Goal: Task Accomplishment & Management: Manage account settings

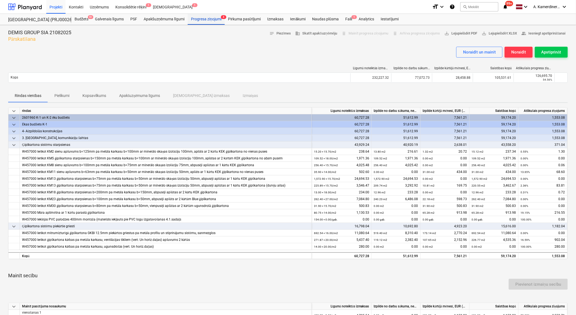
click at [211, 18] on div "Progresa ziņojumi 4" at bounding box center [206, 19] width 37 height 11
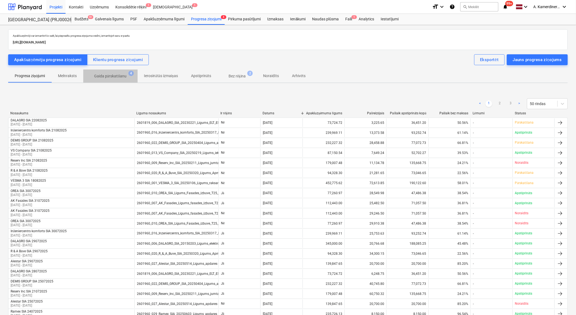
click at [122, 76] on p "Gaida pārskatīšanu" at bounding box center [110, 76] width 33 height 6
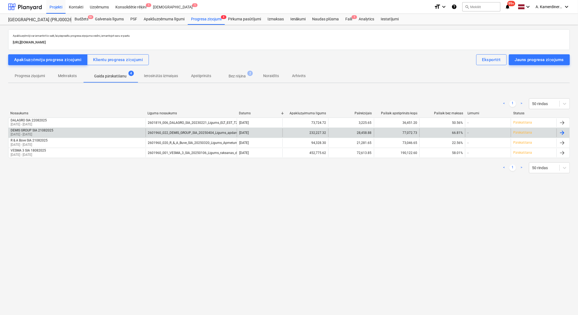
click at [172, 131] on div "2601960_022_DEMIS_GROUP_SIA_20250404_Ligums_apdares_darbi_T25_2k.pdf" at bounding box center [207, 133] width 118 height 4
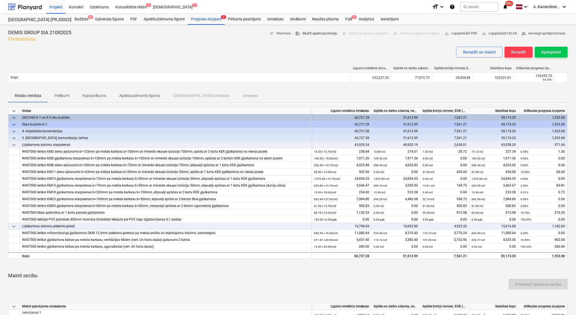
click at [311, 34] on span "business Skatīt apakšuzņēmēju" at bounding box center [316, 33] width 42 height 6
click at [135, 95] on p "Apakšuzņēmuma līgums" at bounding box center [139, 96] width 41 height 6
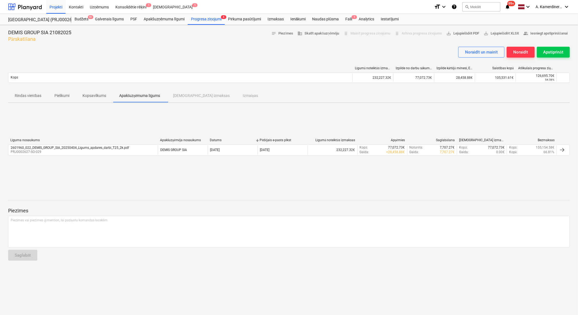
click at [194, 97] on div "Rindas vienības Pielikumi Kopsavilkums Apakšuzņēmuma līgums Saistītās izmaksas …" at bounding box center [288, 95] width 561 height 13
click at [99, 96] on p "Kopsavilkums" at bounding box center [94, 96] width 24 height 6
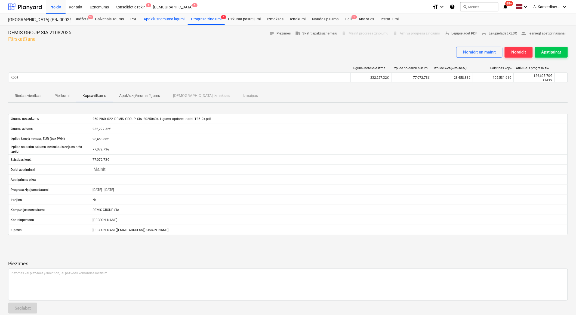
click at [154, 18] on div "Apakšuzņēmuma līgumi" at bounding box center [163, 19] width 47 height 11
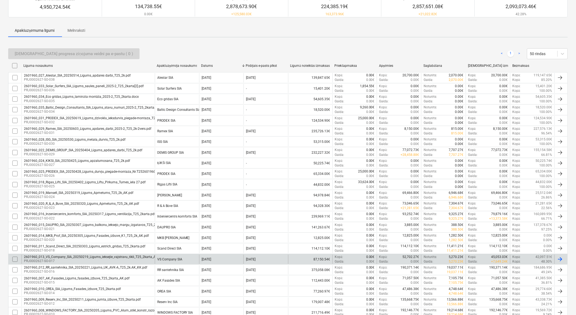
scroll to position [164, 0]
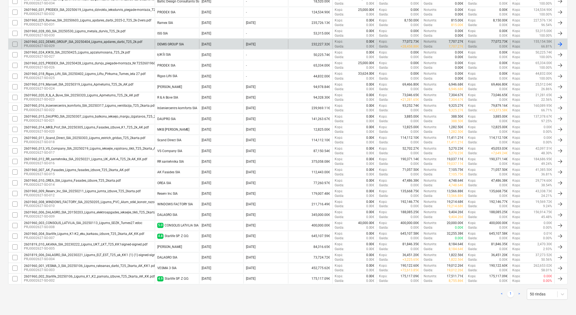
click at [80, 43] on div "2601960_022_DEMIS_GROUP_SIA_20250404_Ligums_apdares_darbi_T25_2k.pdf" at bounding box center [83, 42] width 118 height 4
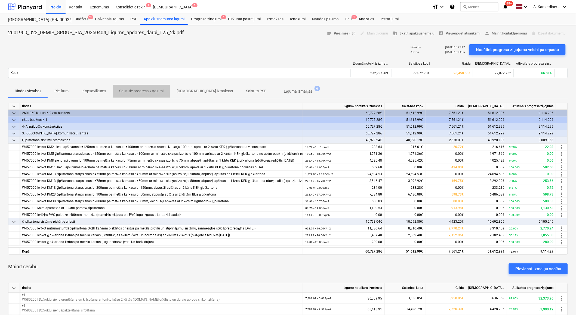
click at [137, 90] on p "Saistītie progresa ziņojumi" at bounding box center [141, 91] width 44 height 6
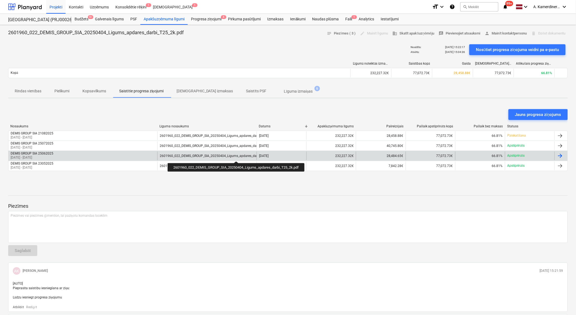
click at [237, 157] on div "2601960_022_DEMIS_GROUP_SIA_20250404_Ligums_apdares_darbi_T25_2k.pdf" at bounding box center [219, 156] width 118 height 4
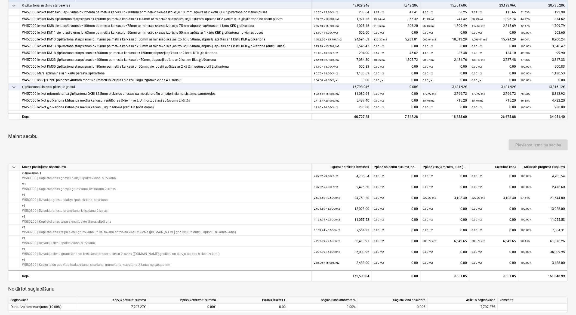
scroll to position [151, 0]
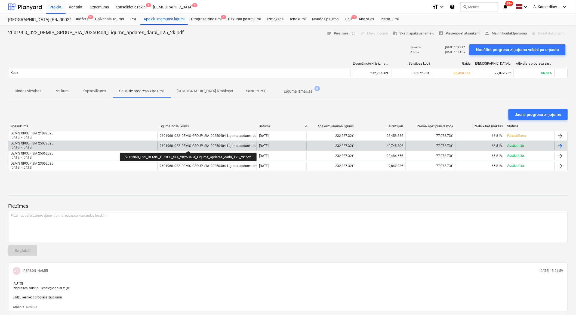
click at [189, 146] on div "2601960_022_DEMIS_GROUP_SIA_20250404_Ligums_apdares_darbi_T25_2k.pdf" at bounding box center [219, 146] width 118 height 4
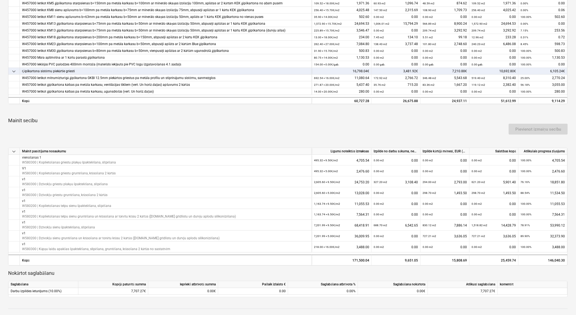
scroll to position [151, 0]
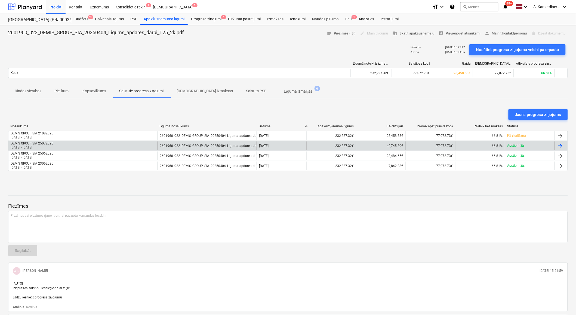
click at [122, 146] on div "DEMIS GROUP SIA 25072025 26 Jun 2025 - 25 Jul 2025" at bounding box center [82, 146] width 149 height 9
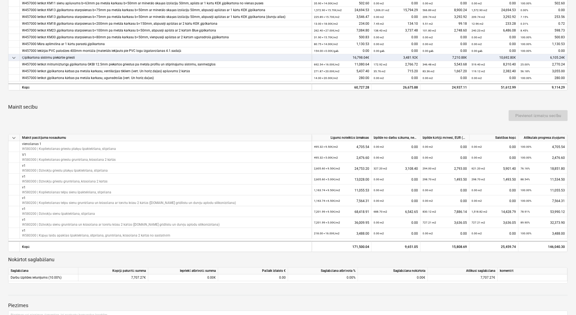
scroll to position [181, 0]
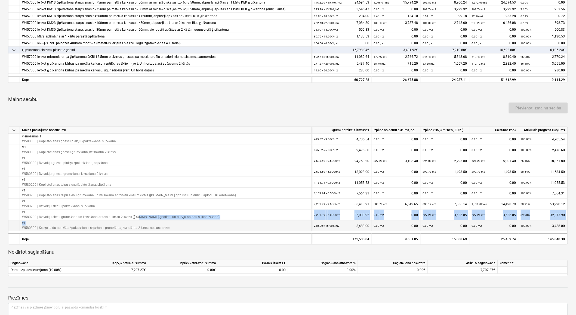
drag, startPoint x: 138, startPoint y: 218, endPoint x: 181, endPoint y: 222, distance: 43.2
click at [181, 222] on div "keyboard_arrow_down Mainīt pasūtījuma nosaukumu Līgumā noteiktās izmaksas Izpil…" at bounding box center [287, 186] width 559 height 118
click at [181, 222] on div "v1 W580300 | Kāpņu laidu apakšas špaktelēšana, slīpēšana, gruntēšana, krāsošana…" at bounding box center [166, 226] width 292 height 11
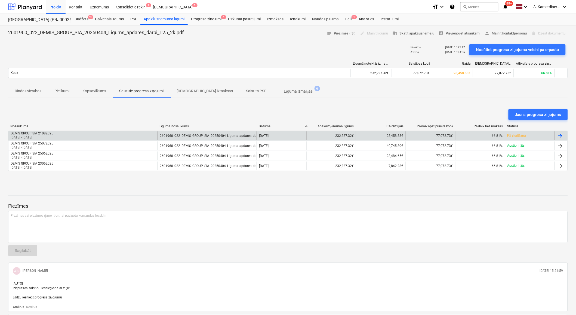
click at [194, 131] on div "DEMIS GROUP SIA 21082025 26 Jul 2025 - 22 Aug 2025 2601960_022_DEMIS_GROUP_SIA_…" at bounding box center [287, 136] width 559 height 10
click at [193, 136] on div "2601960_022_DEMIS_GROUP_SIA_20250404_Ligums_apdares_darbi_T25_2k.pdf" at bounding box center [219, 136] width 118 height 4
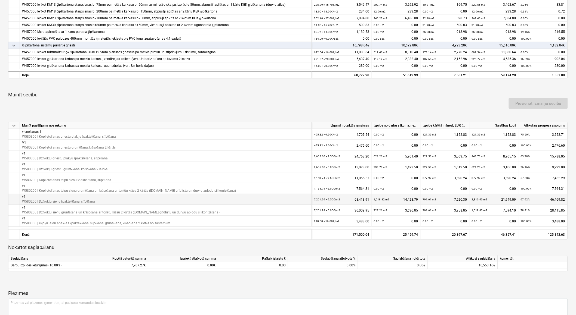
scroll to position [211, 0]
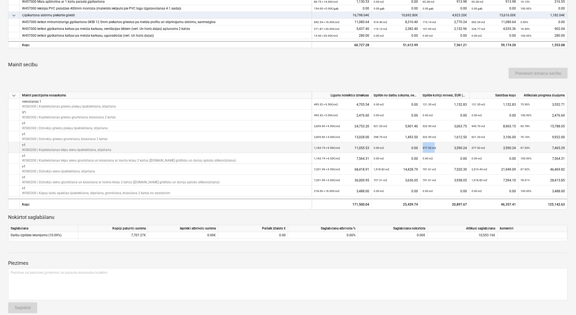
drag, startPoint x: 433, startPoint y: 148, endPoint x: 422, endPoint y: 147, distance: 11.4
click at [422, 147] on div "377.92 m2 3,590.24" at bounding box center [444, 147] width 49 height 11
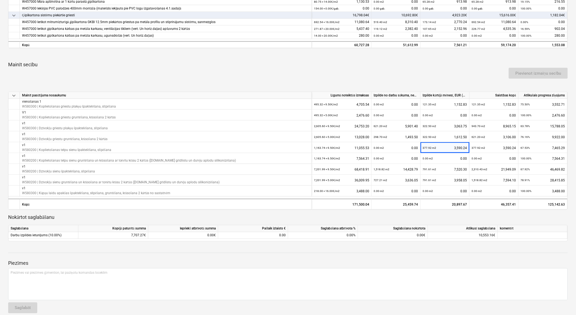
drag, startPoint x: 422, startPoint y: 147, endPoint x: 446, endPoint y: 65, distance: 86.0
click at [446, 66] on div "Pievienot izmaiņu secību" at bounding box center [288, 73] width 564 height 15
drag, startPoint x: 436, startPoint y: 125, endPoint x: 422, endPoint y: 126, distance: 14.2
click at [423, 126] on div "322.50 m2 3,063.75" at bounding box center [445, 126] width 44 height 11
drag, startPoint x: 422, startPoint y: 126, endPoint x: 422, endPoint y: 137, distance: 10.6
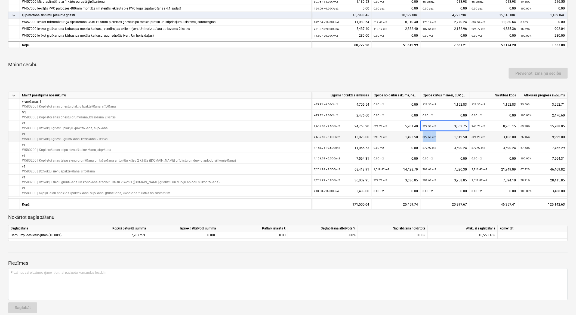
click at [422, 137] on div "322.50 m2 1,612.50" at bounding box center [444, 137] width 49 height 11
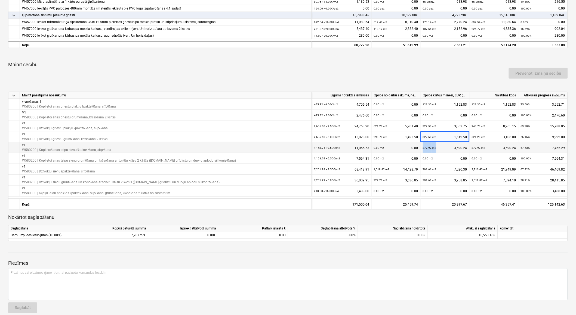
drag, startPoint x: 435, startPoint y: 147, endPoint x: 422, endPoint y: 148, distance: 13.6
click at [422, 148] on div "377.92 m2 3,590.24" at bounding box center [444, 147] width 49 height 11
drag, startPoint x: 422, startPoint y: 148, endPoint x: 440, endPoint y: 150, distance: 18.0
click at [440, 150] on div "377.92 m2 3,590.24" at bounding box center [445, 147] width 44 height 11
drag, startPoint x: 438, startPoint y: 148, endPoint x: 421, endPoint y: 147, distance: 17.1
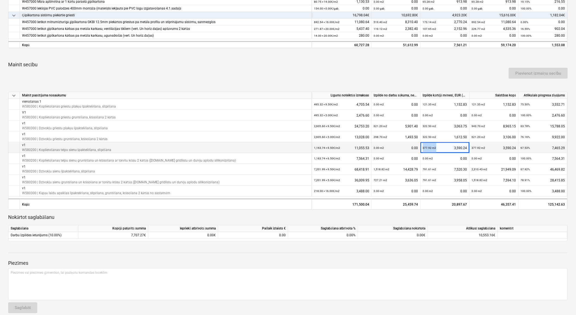
click at [421, 147] on div "377.92 m2 3,590.24" at bounding box center [444, 147] width 49 height 11
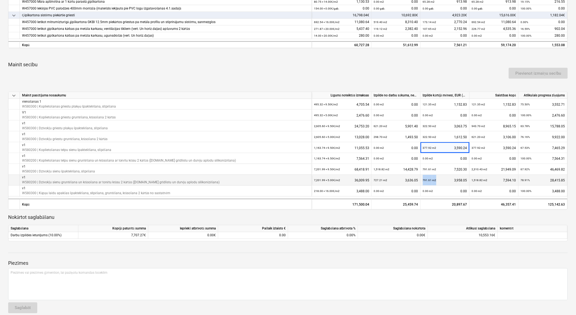
drag, startPoint x: 421, startPoint y: 147, endPoint x: 421, endPoint y: 181, distance: 33.7
click at [421, 181] on div "791.61 m2 3,958.05" at bounding box center [444, 180] width 49 height 11
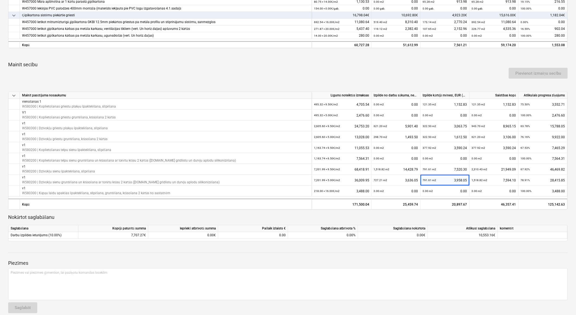
click at [510, 216] on p "Nokārtot saglabāšanu" at bounding box center [287, 218] width 559 height 7
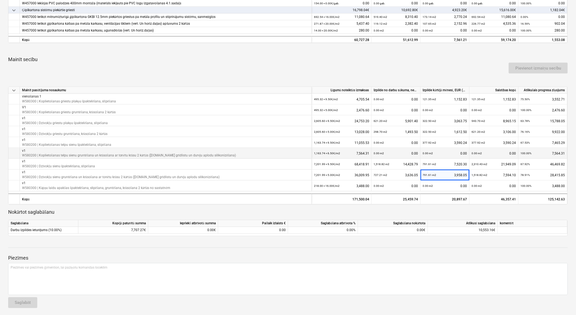
scroll to position [218, 0]
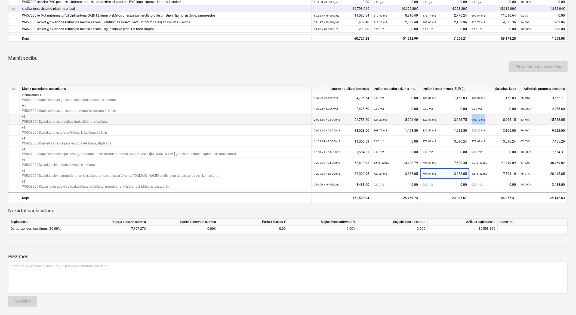
drag, startPoint x: 490, startPoint y: 119, endPoint x: 471, endPoint y: 120, distance: 18.5
click at [471, 120] on div "943.70 m2 8,965.15" at bounding box center [493, 119] width 44 height 11
drag, startPoint x: 486, startPoint y: 130, endPoint x: 470, endPoint y: 131, distance: 16.3
click at [470, 131] on div "621.20 m2 3,106.00" at bounding box center [493, 130] width 49 height 11
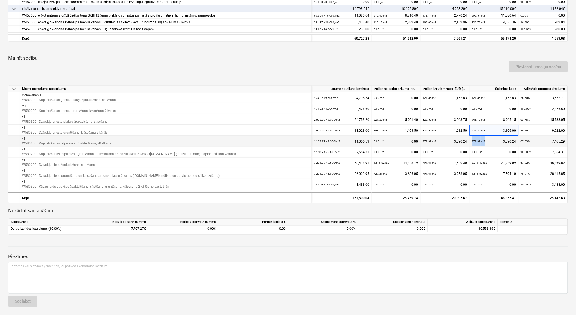
drag, startPoint x: 470, startPoint y: 131, endPoint x: 470, endPoint y: 143, distance: 12.0
click at [470, 143] on div "377.92 m2 3,590.24" at bounding box center [493, 141] width 49 height 11
drag, startPoint x: 470, startPoint y: 143, endPoint x: 485, endPoint y: 143, distance: 15.5
click at [485, 143] on div "377.92 m2 3,590.24" at bounding box center [493, 141] width 44 height 11
drag, startPoint x: 485, startPoint y: 143, endPoint x: 470, endPoint y: 142, distance: 15.8
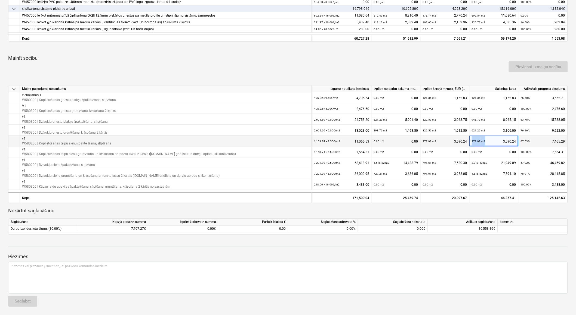
click at [470, 142] on div "377.92 m2 3,590.24" at bounding box center [493, 141] width 49 height 11
drag, startPoint x: 470, startPoint y: 142, endPoint x: 488, endPoint y: 141, distance: 18.8
click at [488, 141] on div "377.92 m2 3,590.24" at bounding box center [493, 141] width 44 height 11
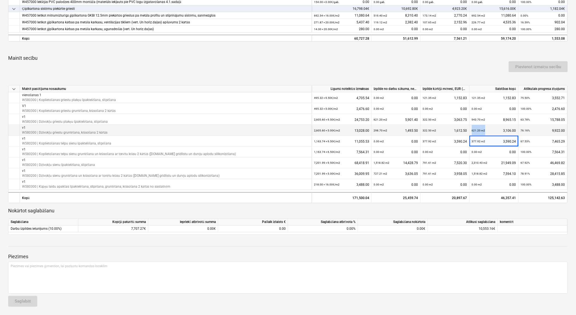
drag, startPoint x: 486, startPoint y: 129, endPoint x: 470, endPoint y: 129, distance: 16.0
click at [470, 129] on div "621.20 m2 3,106.00" at bounding box center [493, 130] width 49 height 11
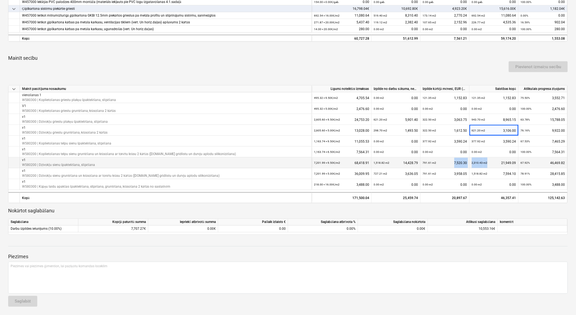
drag, startPoint x: 470, startPoint y: 129, endPoint x: 468, endPoint y: 163, distance: 34.3
click at [0, 0] on div "v1 W580200 | Dzīvokļu sienu špaktelēšana, slīpēšana 7,201.99 × 9.50€ / m2 68,41…" at bounding box center [0, 0] width 0 height 0
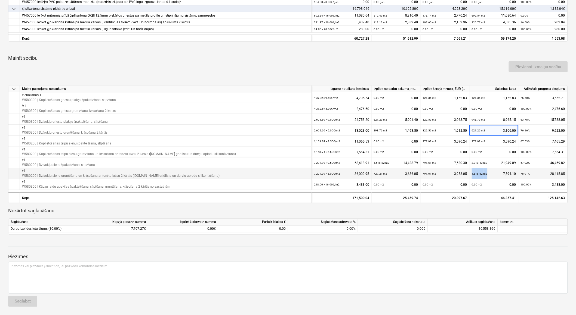
drag, startPoint x: 468, startPoint y: 163, endPoint x: 471, endPoint y: 175, distance: 12.2
click at [471, 175] on div "1,518.82 m2 7,594.10" at bounding box center [493, 174] width 44 height 11
click at [489, 185] on div "0.00 m2 0.00" at bounding box center [493, 184] width 44 height 11
click at [489, 175] on div "1,518.82 m2 7,594.10" at bounding box center [493, 174] width 44 height 11
drag, startPoint x: 490, startPoint y: 173, endPoint x: 469, endPoint y: 173, distance: 21.2
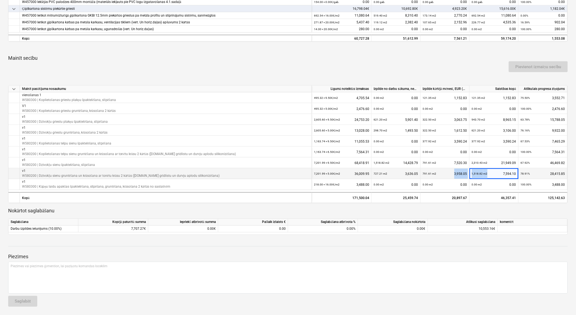
click at [0, 0] on div "v1 W580200 | Dzīvokļu sienu gruntēšana un krāsošana ar tonētu krāsu 2 kārtās (t…" at bounding box center [0, 0] width 0 height 0
drag, startPoint x: 469, startPoint y: 173, endPoint x: 493, endPoint y: 173, distance: 23.9
click at [493, 173] on div "1,518.82 m2 7,594.10" at bounding box center [493, 174] width 44 height 11
drag, startPoint x: 491, startPoint y: 173, endPoint x: 470, endPoint y: 173, distance: 20.4
click at [470, 173] on div "1,518.82 m2 7,594.10" at bounding box center [493, 174] width 49 height 11
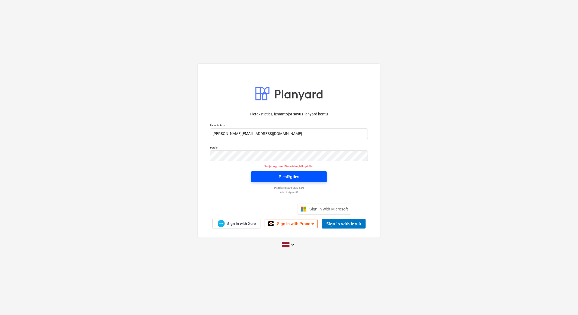
click at [305, 177] on span "Pieslēgties" at bounding box center [288, 176] width 63 height 7
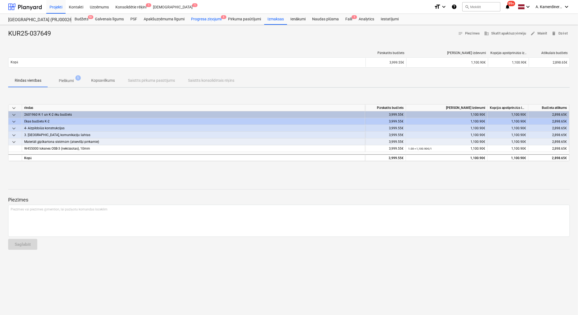
click at [209, 18] on div "Progresa ziņojumi 5" at bounding box center [206, 19] width 37 height 11
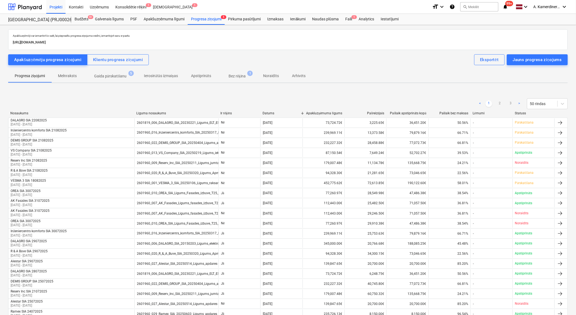
click at [116, 78] on p "Gaida pārskatīšanu" at bounding box center [110, 76] width 33 height 6
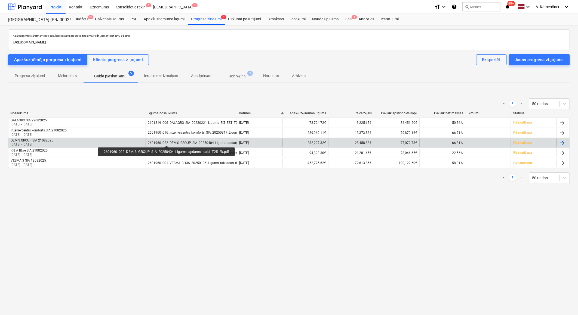
click at [167, 141] on div "2601960_022_DEMIS_GROUP_SIA_20250404_Ligums_apdares_darbi_T25_2k.pdf" at bounding box center [207, 143] width 118 height 4
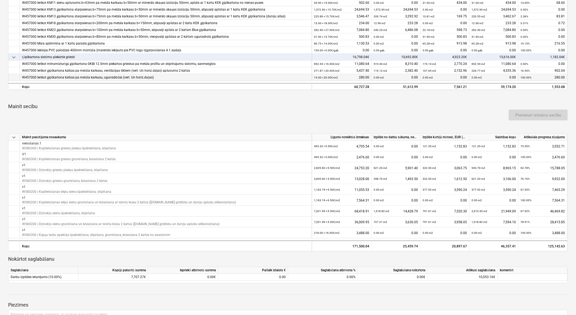
scroll to position [181, 0]
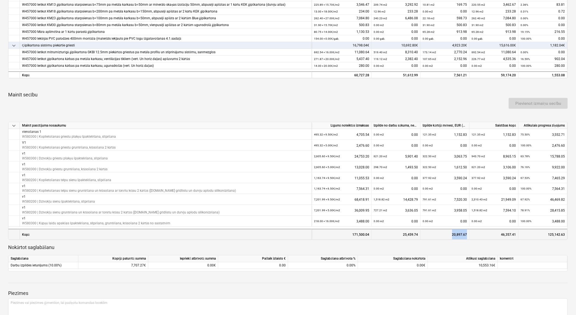
drag, startPoint x: 452, startPoint y: 235, endPoint x: 466, endPoint y: 234, distance: 13.6
click at [466, 234] on div "20,897.67" at bounding box center [445, 235] width 44 height 11
drag, startPoint x: 466, startPoint y: 234, endPoint x: 449, endPoint y: 235, distance: 16.6
click at [449, 235] on div "20,897.67" at bounding box center [445, 235] width 44 height 11
drag, startPoint x: 451, startPoint y: 235, endPoint x: 466, endPoint y: 234, distance: 15.0
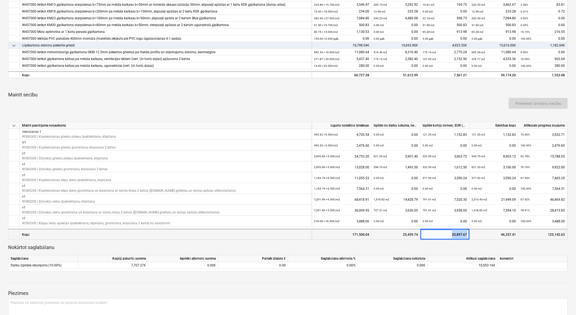
click at [466, 234] on div "20,897.67" at bounding box center [445, 235] width 44 height 11
click at [460, 248] on p "Nokārtot saglabāšanu" at bounding box center [287, 248] width 559 height 7
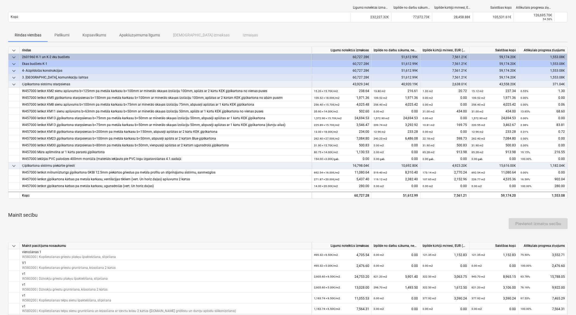
scroll to position [60, 0]
drag, startPoint x: 453, startPoint y: 194, endPoint x: 467, endPoint y: 195, distance: 13.6
click at [467, 195] on div "7,561.21" at bounding box center [444, 195] width 49 height 7
drag, startPoint x: 467, startPoint y: 195, endPoint x: 462, endPoint y: 206, distance: 11.7
click at [462, 206] on div at bounding box center [287, 206] width 559 height 4
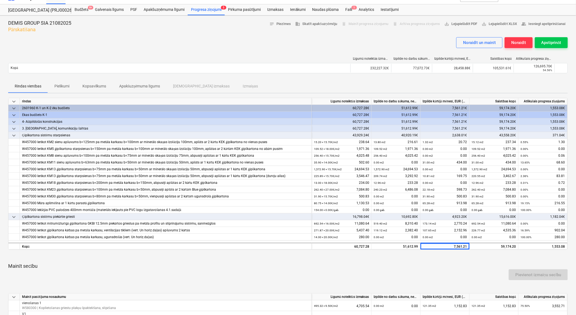
scroll to position [0, 0]
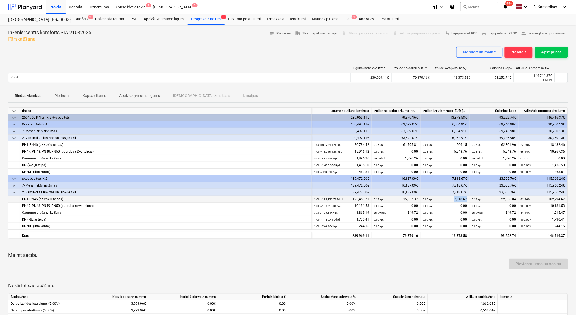
drag, startPoint x: 464, startPoint y: 198, endPoint x: 452, endPoint y: 200, distance: 12.4
click at [452, 200] on div "0.06 kpl. 7,318.67" at bounding box center [445, 199] width 44 height 7
drag, startPoint x: 452, startPoint y: 200, endPoint x: 455, endPoint y: 149, distance: 50.6
click at [455, 149] on div "0.35 kpl. 5,548.76" at bounding box center [445, 151] width 44 height 7
drag, startPoint x: 452, startPoint y: 151, endPoint x: 465, endPoint y: 150, distance: 13.3
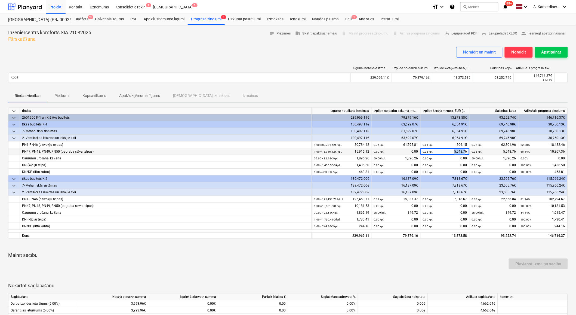
click at [465, 150] on div "0.35 kpl. 5,548.76" at bounding box center [445, 151] width 44 height 7
click at [450, 145] on div "0.01 kpl. 506.15" at bounding box center [445, 145] width 44 height 7
click at [90, 97] on p "Kopsavilkums" at bounding box center [94, 96] width 24 height 6
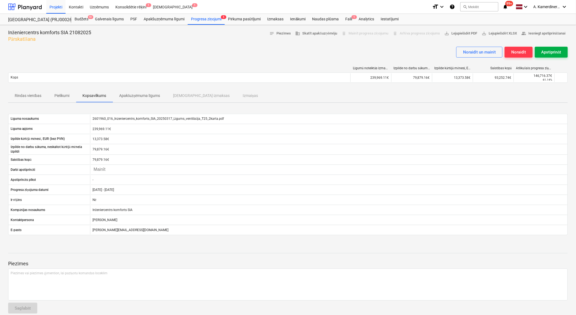
click at [549, 55] on div "Apstiprināt" at bounding box center [551, 52] width 20 height 7
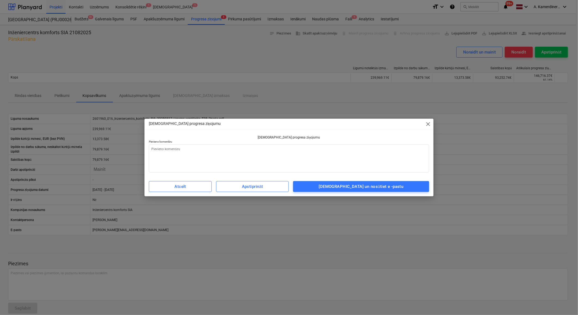
type textarea "x"
click at [300, 154] on textarea at bounding box center [289, 159] width 280 height 28
type textarea "o"
type textarea "x"
type textarea "ok"
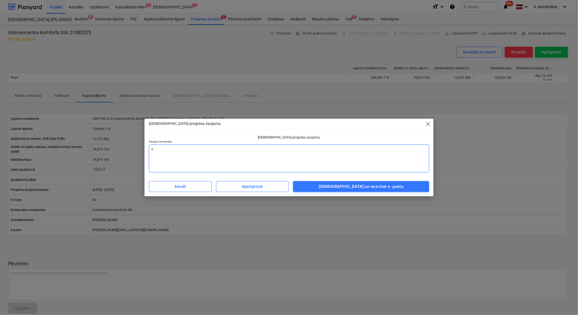
type textarea "x"
type textarea "ok"
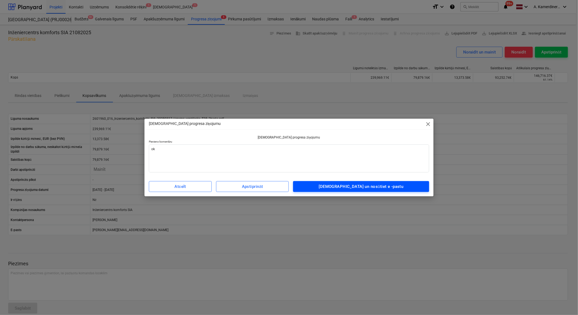
click at [349, 187] on div "Apstipriniet un nosūtiet e -pastu" at bounding box center [361, 186] width 85 height 7
type textarea "x"
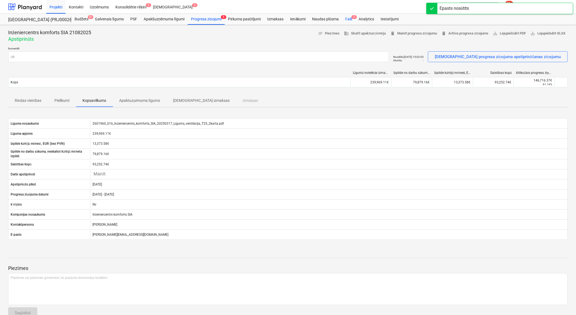
click at [347, 17] on div "Faili 1" at bounding box center [348, 19] width 13 height 11
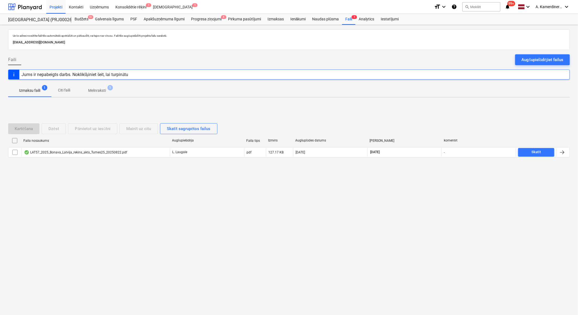
click at [99, 91] on p "Melnraksti" at bounding box center [97, 91] width 18 height 6
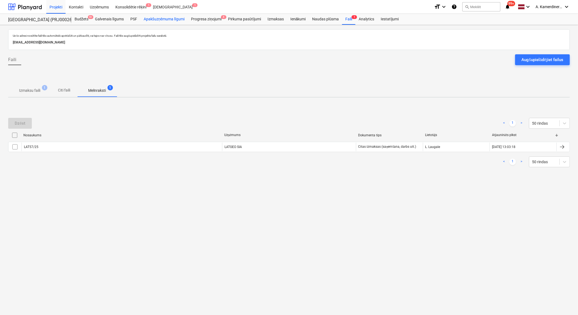
click at [175, 21] on div "Apakšuzņēmuma līgumi" at bounding box center [163, 19] width 47 height 11
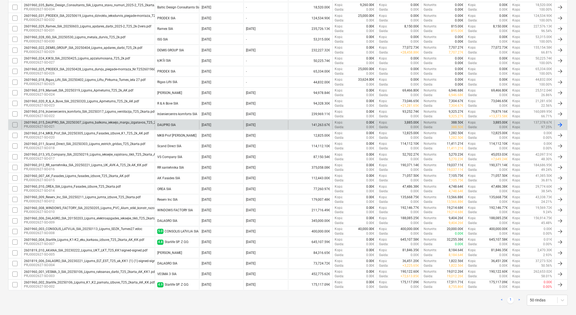
scroll to position [164, 0]
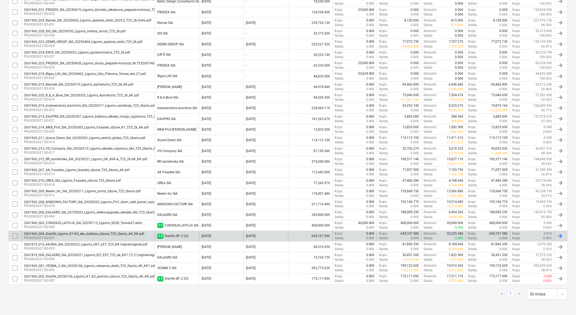
click at [118, 234] on div "2601960_004_Starlife_Ligums_K1-K2_eku_karkasu_izbuve_T25_2karta_AK_KK.pdf" at bounding box center [84, 234] width 120 height 4
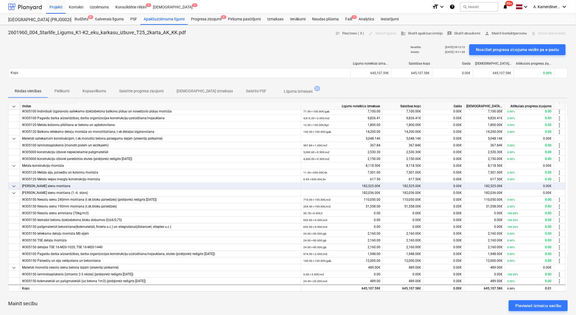
click at [20, 4] on div at bounding box center [25, 7] width 34 height 14
